Goal: Task Accomplishment & Management: Manage account settings

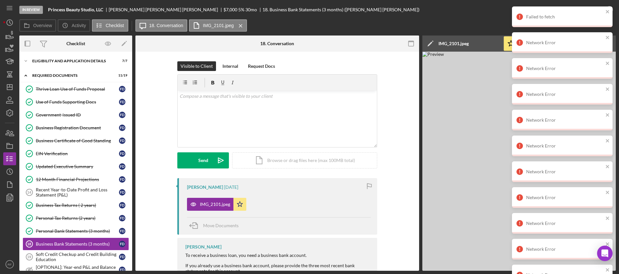
scroll to position [29, 0]
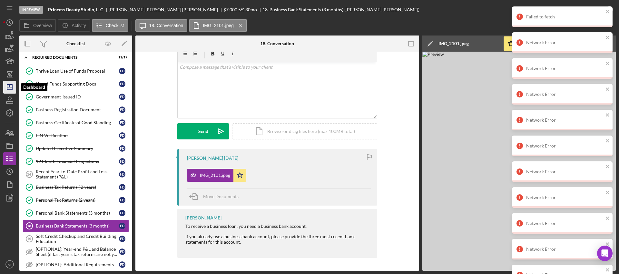
click at [9, 88] on icon "Icon/Dashboard" at bounding box center [10, 87] width 16 height 16
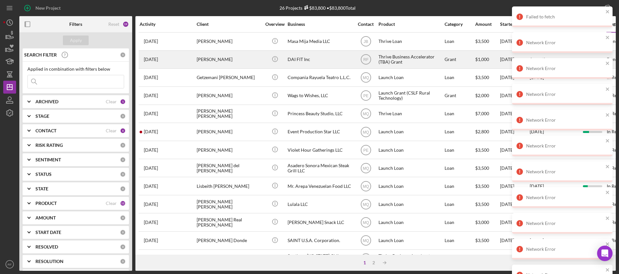
click at [229, 62] on div "[PERSON_NAME]" at bounding box center [229, 59] width 64 height 17
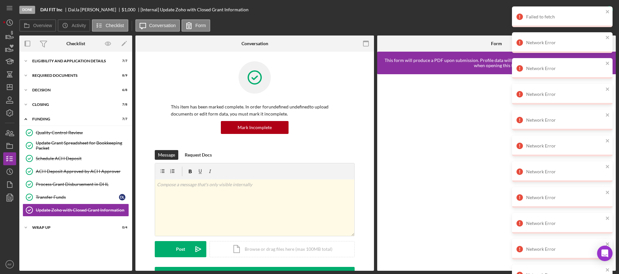
click at [69, 218] on div "Quality Control Review Quality Control Review Update Grant Spreadsheet for Book…" at bounding box center [75, 172] width 113 height 93
click at [70, 224] on div "Icon/Expander WRAP UP 0 / 4" at bounding box center [75, 227] width 113 height 13
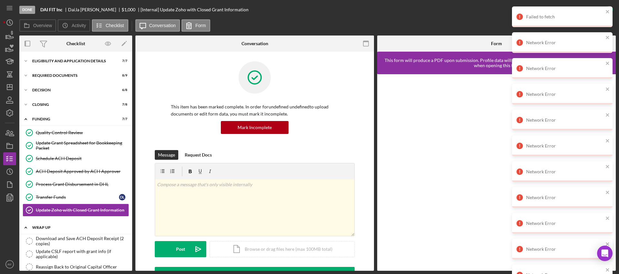
scroll to position [22, 0]
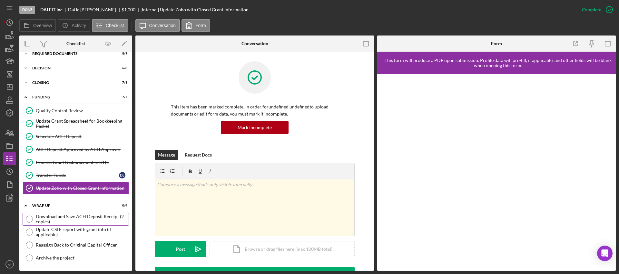
click at [69, 215] on div "Download and Save ACH Deposit Receipt (2 copies)" at bounding box center [82, 219] width 93 height 10
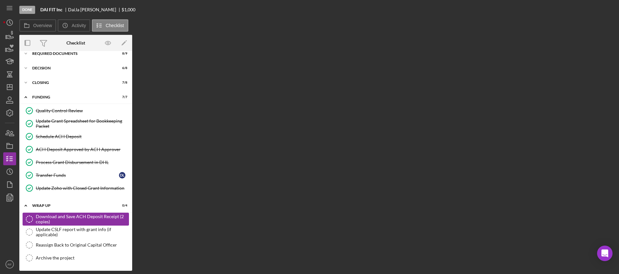
scroll to position [22, 0]
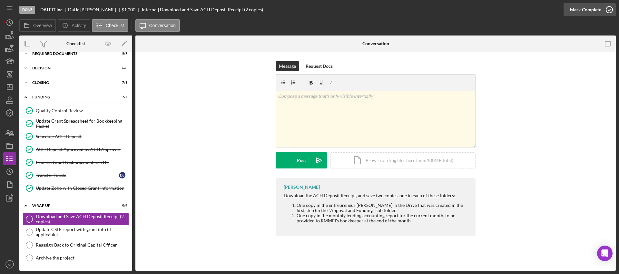
click at [585, 3] on div "Mark Complete" at bounding box center [585, 9] width 31 height 13
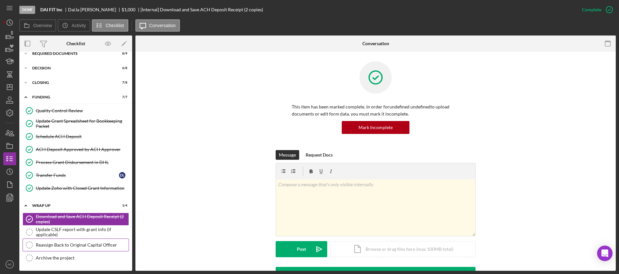
click at [82, 244] on div "Reassign Back to Original Capital Officer" at bounding box center [82, 244] width 93 height 5
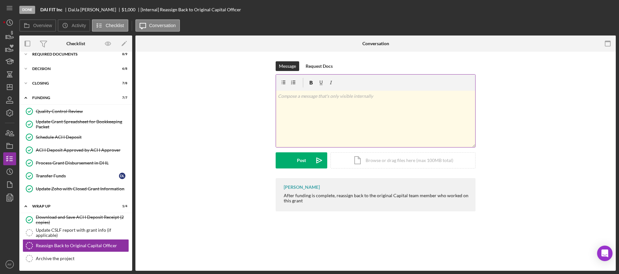
scroll to position [22, 0]
click at [599, 14] on div "Mark Complete" at bounding box center [585, 9] width 31 height 13
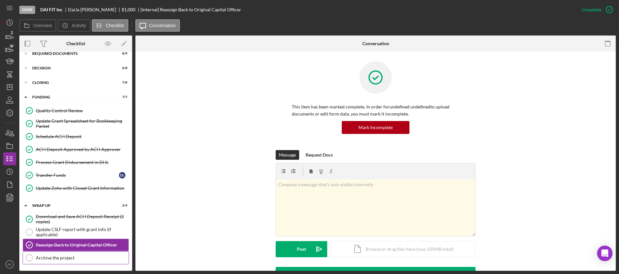
click at [62, 258] on div "Archive the project" at bounding box center [82, 257] width 93 height 5
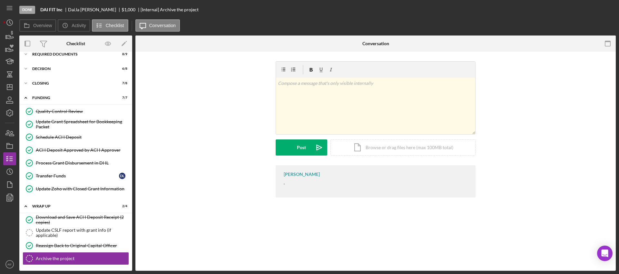
scroll to position [22, 0]
click at [585, 12] on div "Mark Complete" at bounding box center [585, 9] width 31 height 13
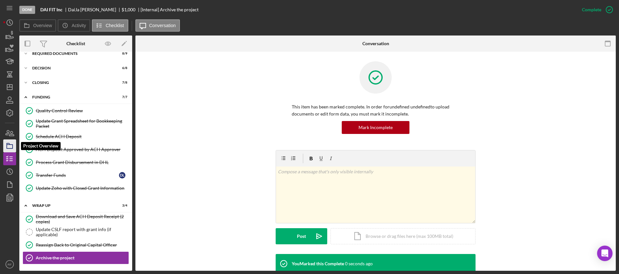
click at [7, 148] on rect "button" at bounding box center [10, 146] width 6 height 4
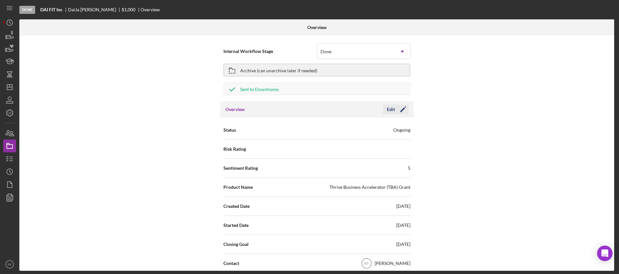
click at [392, 108] on div "Edit" at bounding box center [391, 109] width 8 height 10
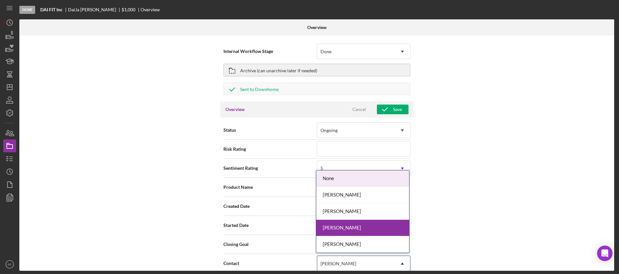
click at [343, 258] on div "[PERSON_NAME]" at bounding box center [355, 263] width 77 height 15
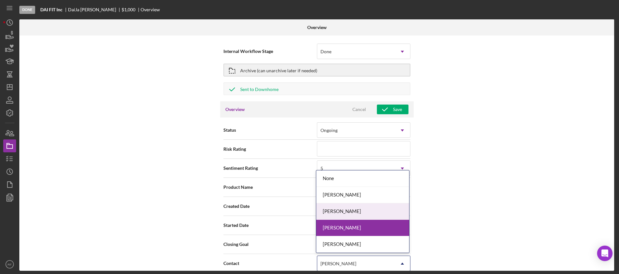
click at [342, 215] on div "[PERSON_NAME]" at bounding box center [362, 211] width 93 height 16
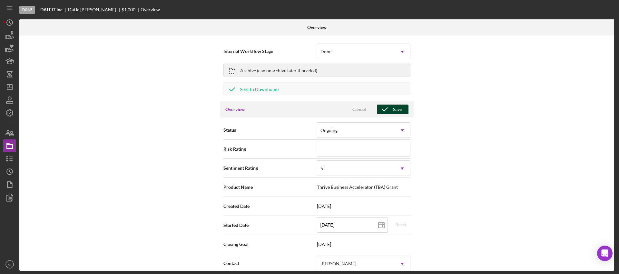
click at [396, 111] on div "Save" at bounding box center [397, 109] width 9 height 10
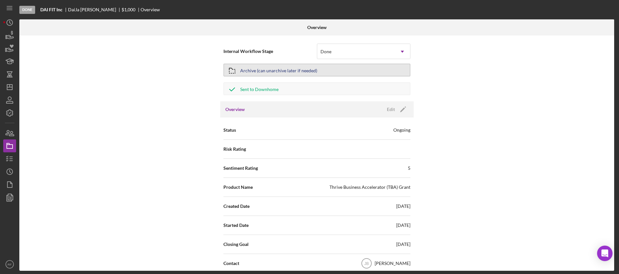
click at [311, 74] on div "Archive (can unarchive later if needed)" at bounding box center [278, 70] width 77 height 12
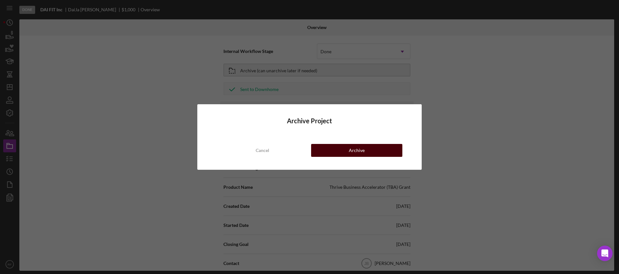
click at [359, 149] on div "Archive" at bounding box center [357, 150] width 16 height 13
